Goal: Task Accomplishment & Management: Use online tool/utility

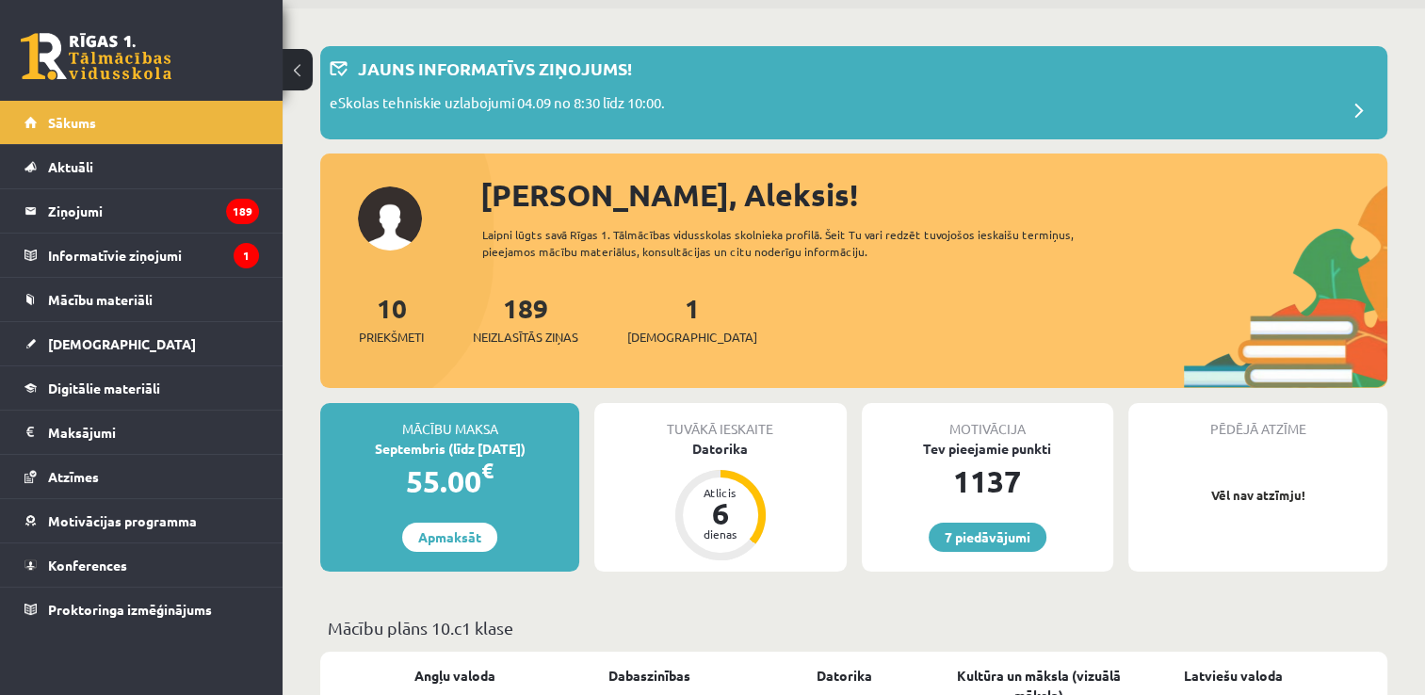
scroll to position [94, 0]
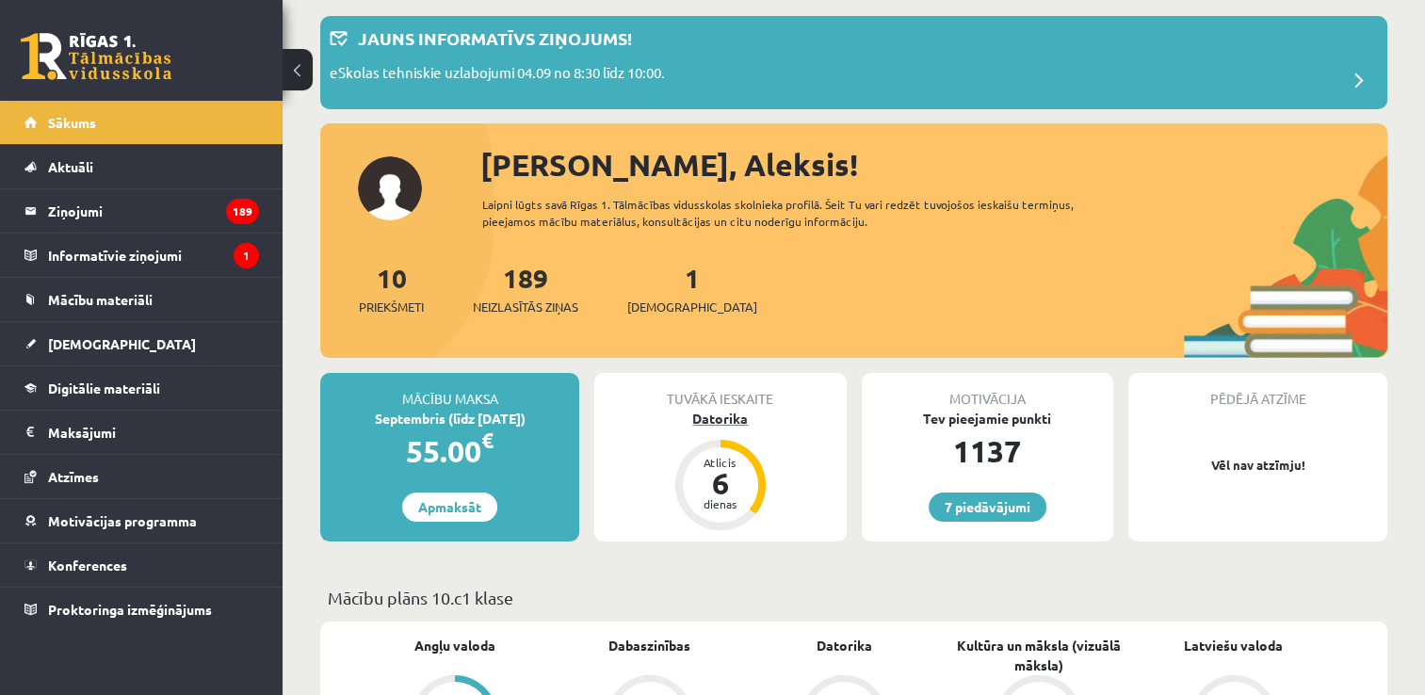
click at [725, 488] on div "6" at bounding box center [720, 483] width 57 height 30
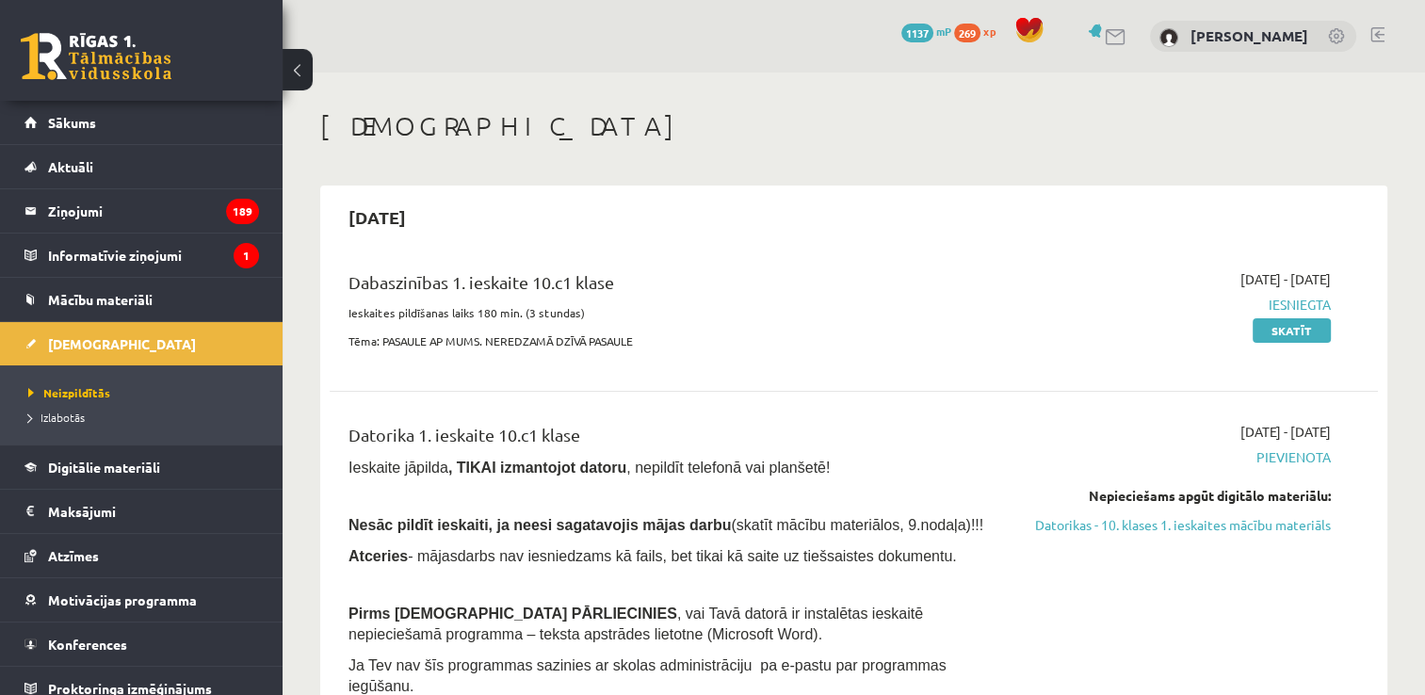
click at [844, 313] on p "Ieskaites pildīšanas laiks 180 min. (3 stundas)" at bounding box center [671, 312] width 645 height 17
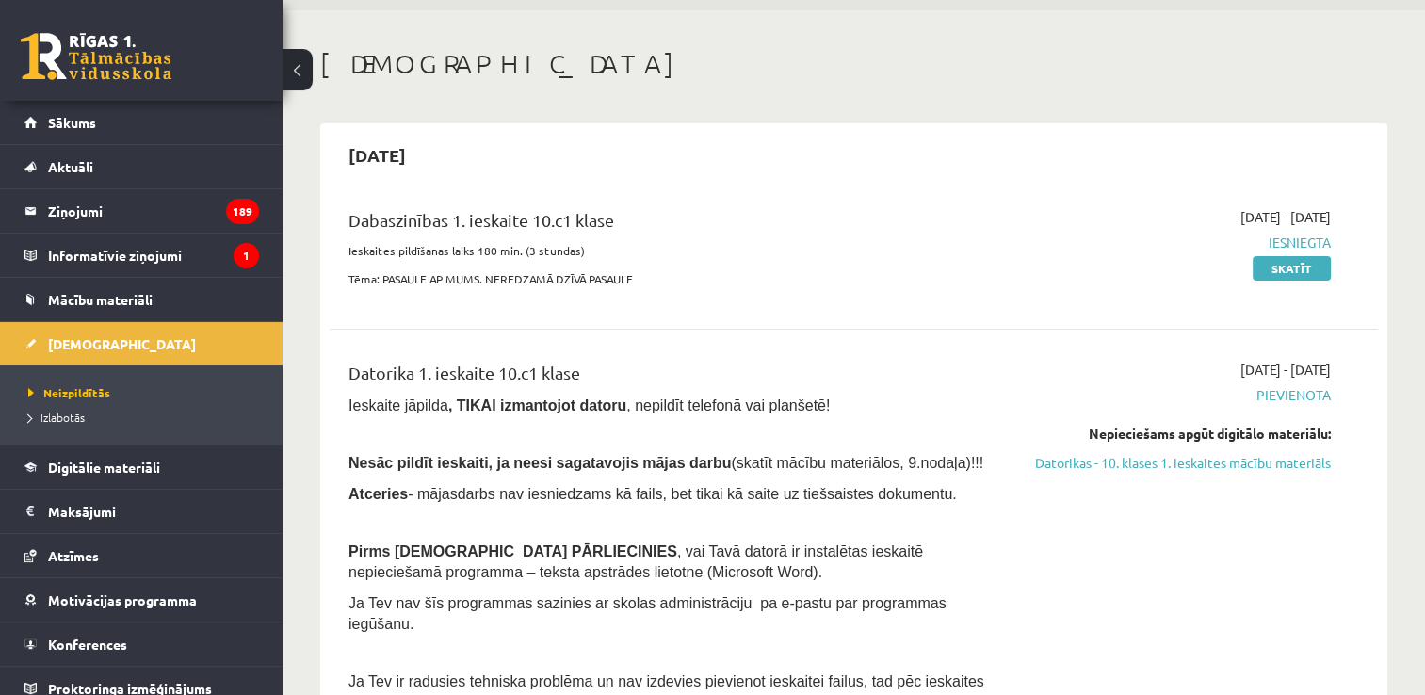
scroll to position [188, 0]
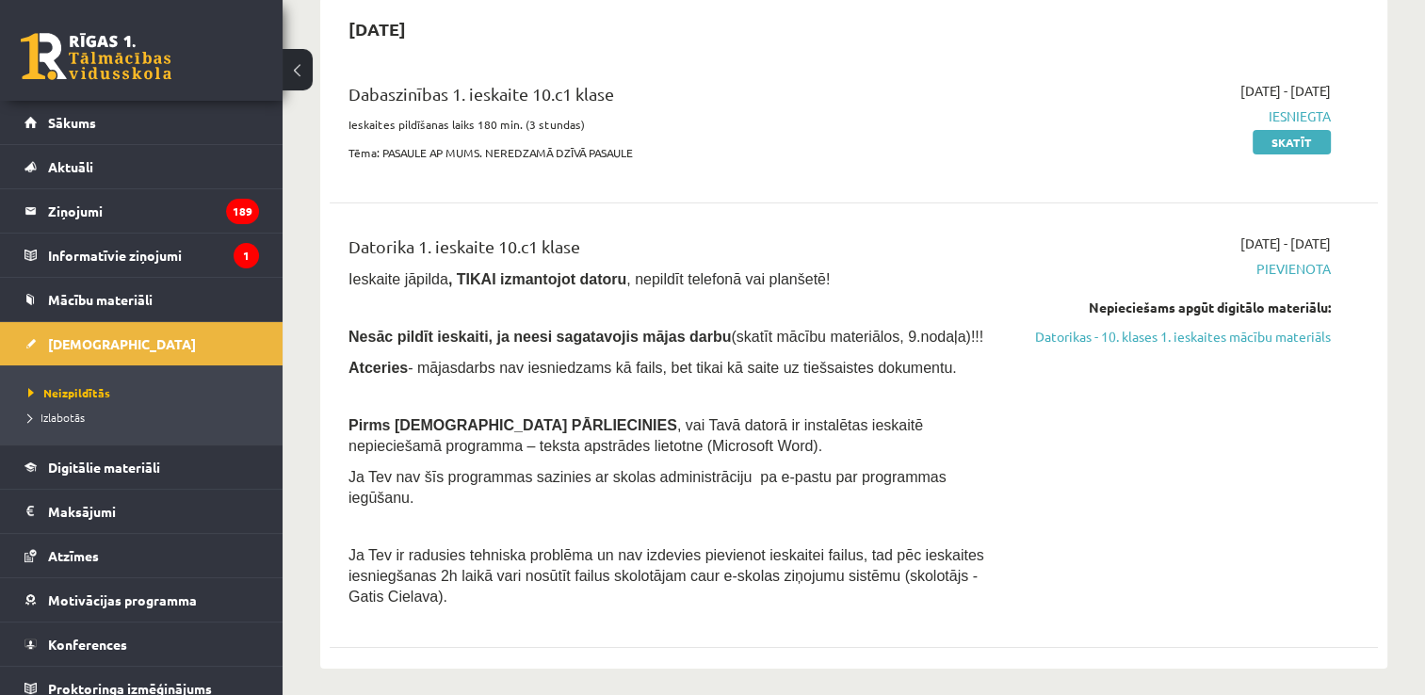
click at [1289, 565] on div "[DATE] - [DATE] [GEOGRAPHIC_DATA] Nepieciešams apgūt digitālo materiālu: Datori…" at bounding box center [1176, 425] width 337 height 383
click at [1211, 337] on link "Datorikas - 10. klases 1. ieskaites mācību materiāls" at bounding box center [1176, 337] width 309 height 20
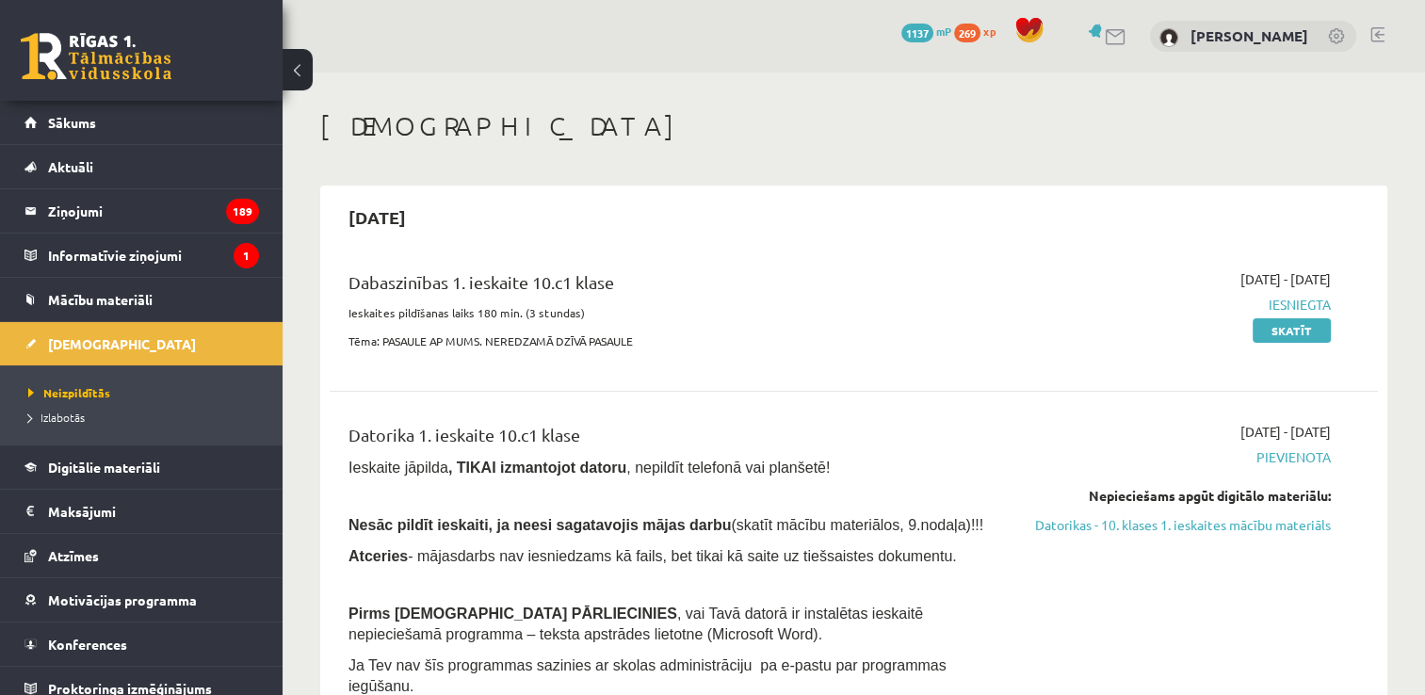
click at [1378, 27] on link at bounding box center [1378, 34] width 14 height 15
